Goal: Complete application form

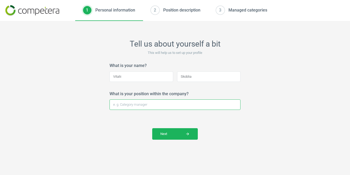
click at [147, 105] on input "What is your position within the company?" at bounding box center [174, 104] width 131 height 10
type input "Account manager"
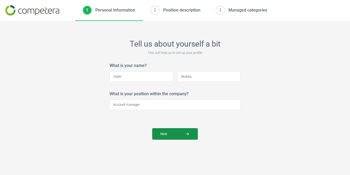
click at [168, 133] on span "Next arrow_forward" at bounding box center [174, 134] width 29 height 5
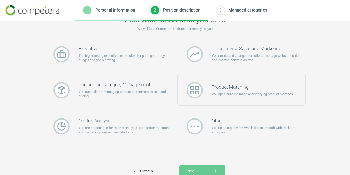
scroll to position [23, 0]
click at [196, 126] on icon at bounding box center [194, 127] width 8 height 8
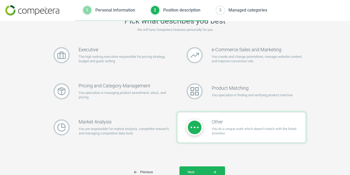
scroll to position [44, 0]
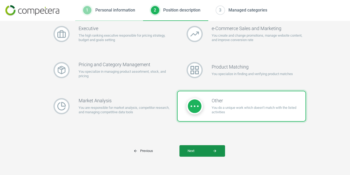
click at [191, 151] on span "Next arrow_forward" at bounding box center [201, 151] width 29 height 5
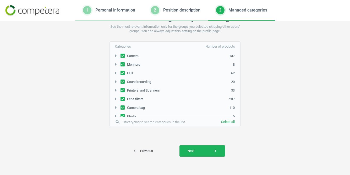
scroll to position [64, 0]
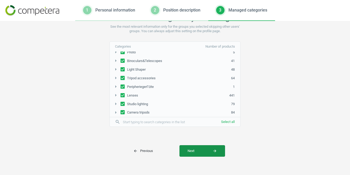
click at [197, 157] on button "Next arrow_forward" at bounding box center [202, 151] width 46 height 12
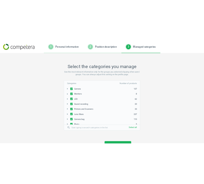
scroll to position [26, 0]
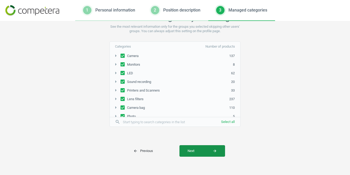
click at [184, 146] on button "Next arrow_forward" at bounding box center [202, 151] width 46 height 12
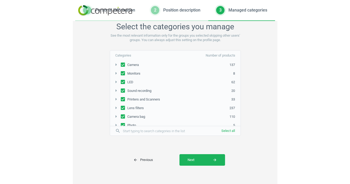
scroll to position [17, 0]
